Goal: Transaction & Acquisition: Download file/media

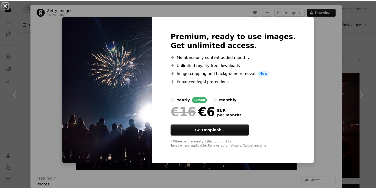
scroll to position [563, 0]
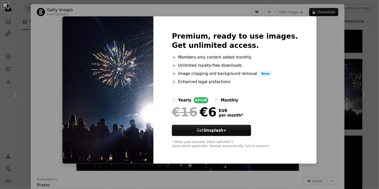
click at [308, 23] on div "An X shape Premium, ready to use images. Get unlimited access. A plus sign Memb…" at bounding box center [189, 94] width 379 height 189
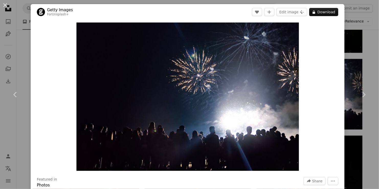
click at [365, 39] on div "An X shape Chevron left Chevron right Getty Images For Unsplash+ A heart A plus…" at bounding box center [189, 94] width 379 height 189
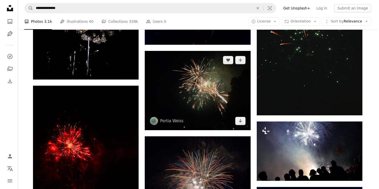
scroll to position [154, 0]
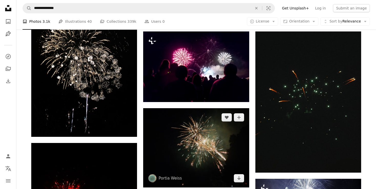
click at [204, 143] on img at bounding box center [196, 147] width 106 height 79
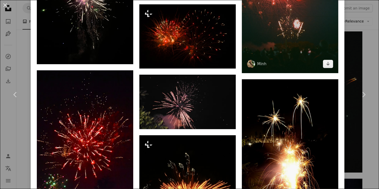
scroll to position [640, 0]
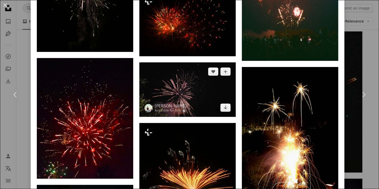
click at [202, 100] on img at bounding box center [187, 89] width 96 height 54
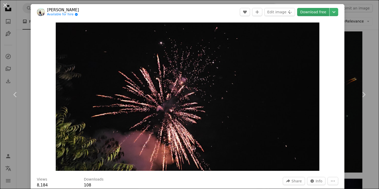
click at [319, 11] on link "Download free" at bounding box center [313, 12] width 32 height 8
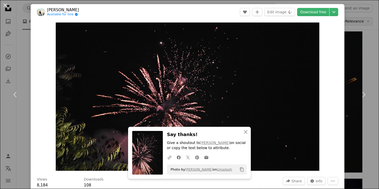
click at [347, 20] on div "An X shape Chevron left Chevron right Have an idea? A website makes it real. St…" at bounding box center [189, 94] width 379 height 189
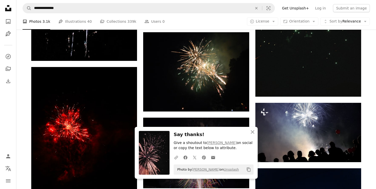
scroll to position [230, 0]
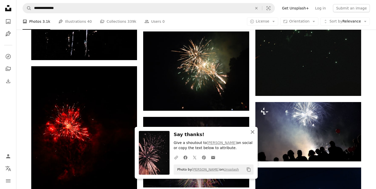
click at [254, 133] on icon "An X shape" at bounding box center [252, 132] width 6 height 6
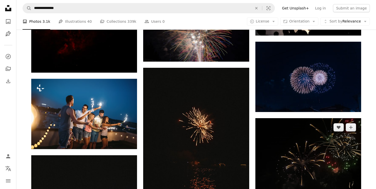
scroll to position [358, 0]
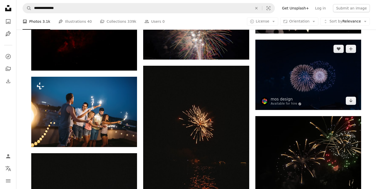
click at [304, 77] on img at bounding box center [308, 75] width 106 height 70
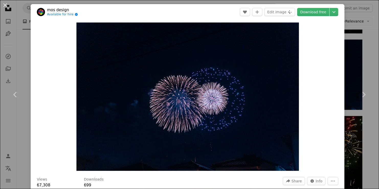
click at [358, 36] on div "An X shape Chevron left Chevron right mos design Available for hire A checkmark…" at bounding box center [189, 94] width 379 height 189
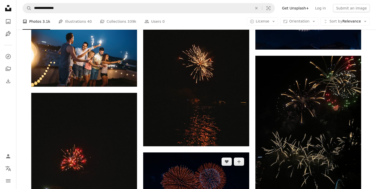
scroll to position [409, 0]
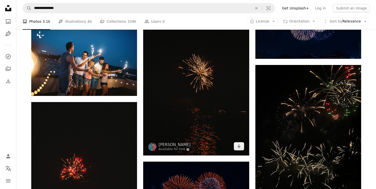
click at [205, 110] on img at bounding box center [196, 85] width 106 height 141
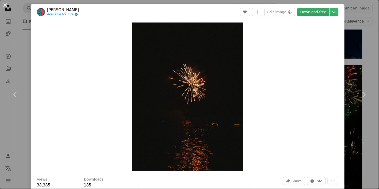
click at [317, 12] on link "Download free" at bounding box center [313, 12] width 32 height 8
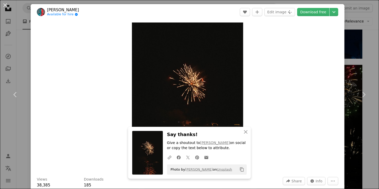
click at [357, 18] on div "An X shape Chevron left Chevron right Squarespace simplifies everything—from se…" at bounding box center [189, 94] width 379 height 189
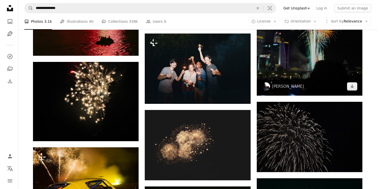
scroll to position [819, 0]
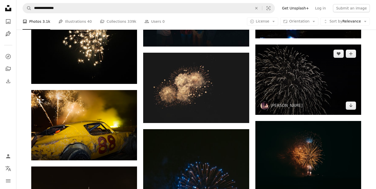
click at [297, 83] on img at bounding box center [308, 80] width 106 height 70
